Goal: Task Accomplishment & Management: Use online tool/utility

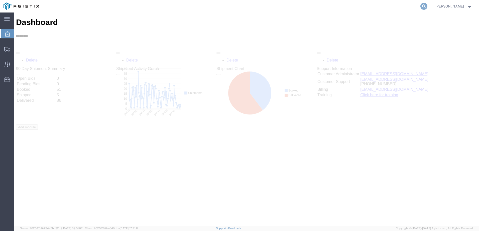
click at [427, 7] on icon at bounding box center [423, 6] width 7 height 7
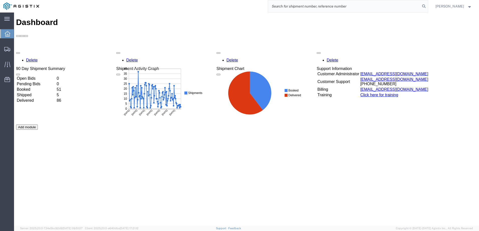
paste input "57088539"
type input "57088539"
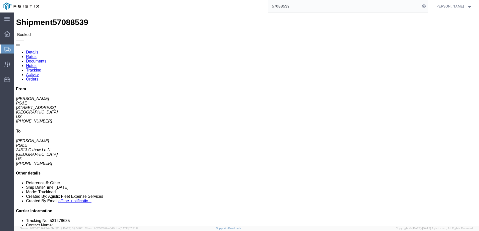
click span
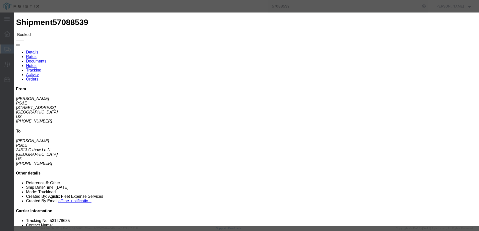
click input "text"
type input "gsmith@epplerinc.com"
click input "PGE Fleet Bill Of Lading"
checkbox input "true"
click button "Send"
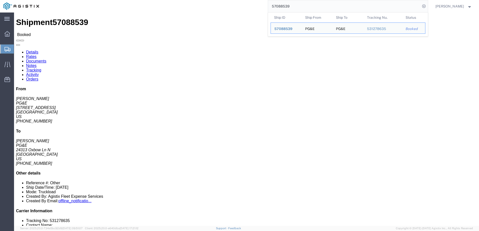
drag, startPoint x: 310, startPoint y: 7, endPoint x: 269, endPoint y: 4, distance: 41.2
click at [268, 2] on div "57088539 Ship ID Ship From Ship To Tracking Nu. Status Ship ID 57088539 Ship Fr…" at bounding box center [235, 6] width 385 height 13
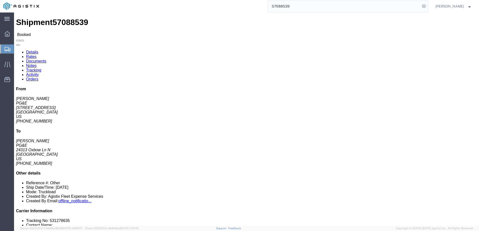
paste input "662"
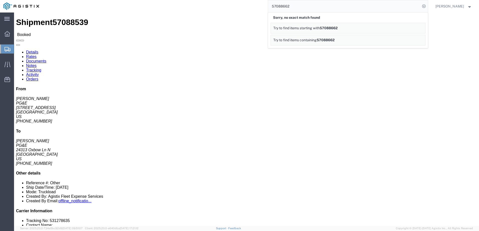
click at [310, 7] on input "57088662" at bounding box center [344, 6] width 152 height 12
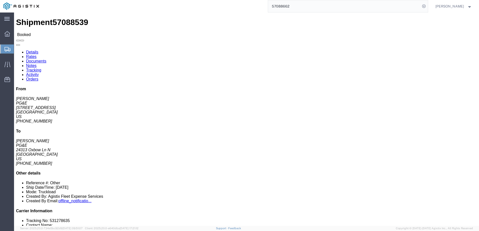
drag, startPoint x: 299, startPoint y: 5, endPoint x: 280, endPoint y: 4, distance: 18.8
click at [280, 4] on input "57088662" at bounding box center [344, 6] width 152 height 12
drag, startPoint x: 311, startPoint y: 8, endPoint x: 244, endPoint y: -5, distance: 68.7
click at [244, 0] on html "main_menu Created with Sketch. Collapse Menu Dashboard Shipments Create Shipmen…" at bounding box center [239, 115] width 479 height 231
paste input "727"
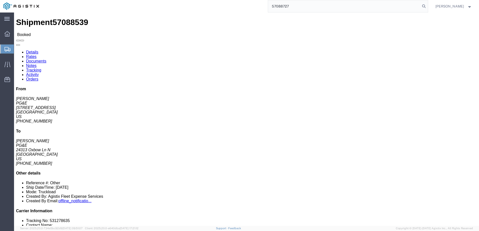
type input "57088727"
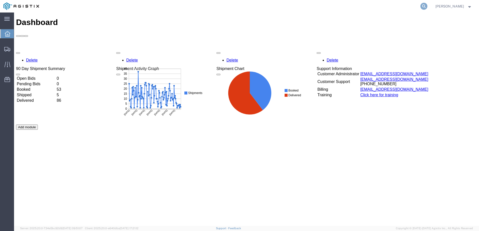
click at [427, 7] on icon at bounding box center [423, 6] width 7 height 7
click at [297, 6] on input "search" at bounding box center [344, 6] width 152 height 12
paste input "57088727"
type input "57088727"
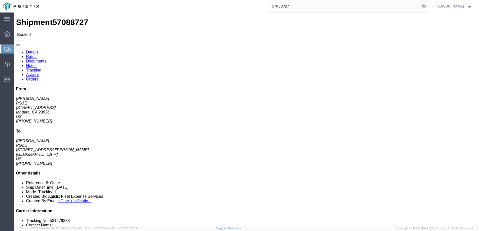
click span
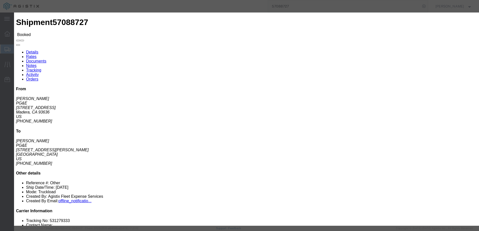
click input "text"
type input "[EMAIL_ADDRESS][DOMAIN_NAME]"
click input "PGE Fleet Bill Of Lading"
checkbox input "true"
click button "Send"
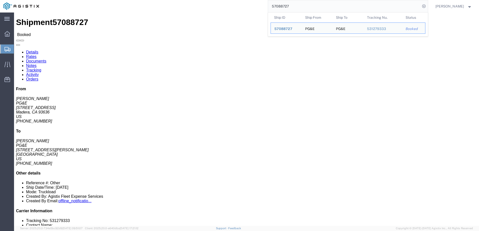
drag, startPoint x: 317, startPoint y: 6, endPoint x: 277, endPoint y: 4, distance: 39.3
click at [277, 4] on div "57088727 Ship ID Ship From Ship To Tracking Nu. Status Ship ID 57088727 Ship Fr…" at bounding box center [235, 6] width 385 height 13
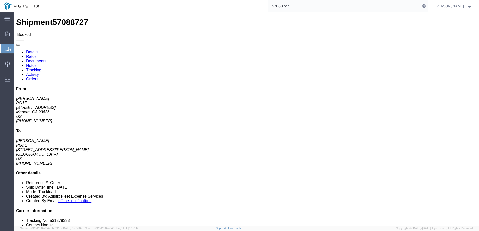
paste input "662"
type input "57088662"
click span
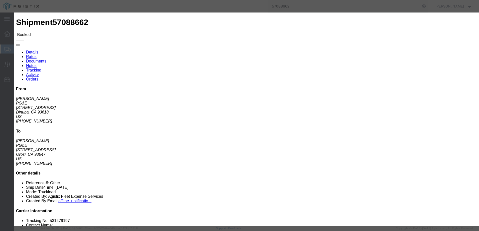
click input "text"
type input "[EMAIL_ADDRESS][DOMAIN_NAME]"
click input "PGE Fleet Bill Of Lading"
checkbox input "true"
click button "Send"
